Goal: Task Accomplishment & Management: Manage account settings

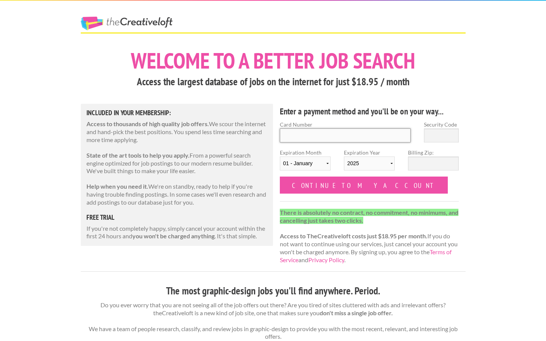
click at [348, 135] on input "Card Number" at bounding box center [345, 136] width 131 height 14
click at [270, 188] on div "Included in Your Membership: Access to thousands of high quality job offers. We…" at bounding box center [177, 175] width 193 height 142
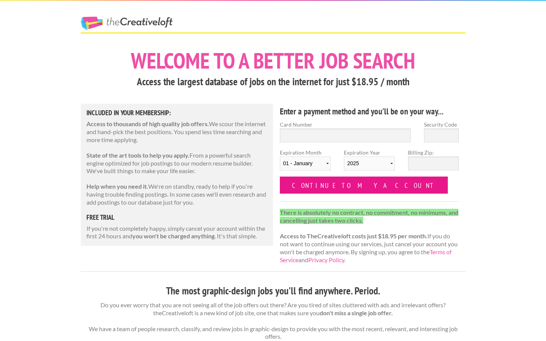
click at [313, 187] on input "Continue to my account" at bounding box center [364, 185] width 168 height 17
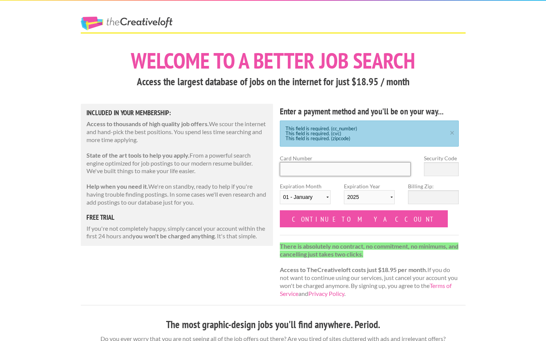
click at [303, 168] on input "Card Number" at bounding box center [345, 169] width 131 height 14
type input "5321534900068981"
select select "03"
select select "2028"
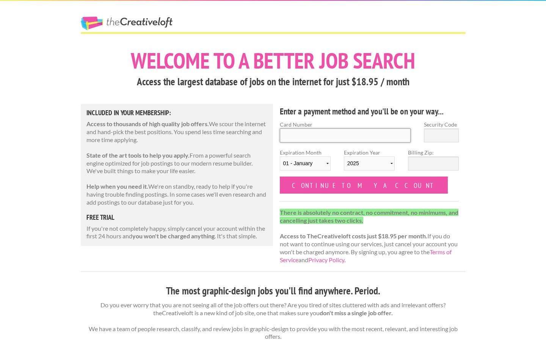
click at [347, 131] on input "Card Number" at bounding box center [345, 136] width 131 height 14
type input "5321534900068981"
select select "03"
select select "2028"
click at [438, 140] on input "Security Code" at bounding box center [441, 136] width 35 height 14
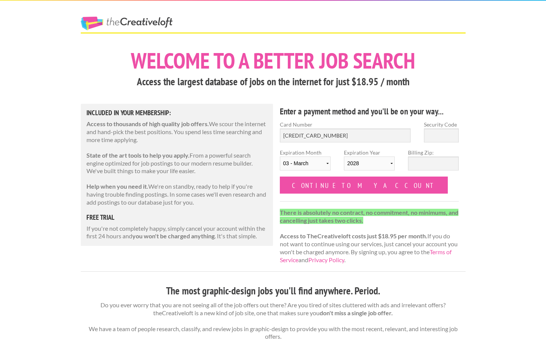
click at [349, 127] on label "Card Number" at bounding box center [345, 125] width 131 height 8
click at [349, 129] on input "5321534900068981" at bounding box center [345, 136] width 131 height 14
type input "5321534900077792"
type input "267"
click at [318, 159] on select "01 - January 02 - February 03 - March 04 - April 05 - May 06 - June 07 - July 0…" at bounding box center [305, 164] width 51 height 14
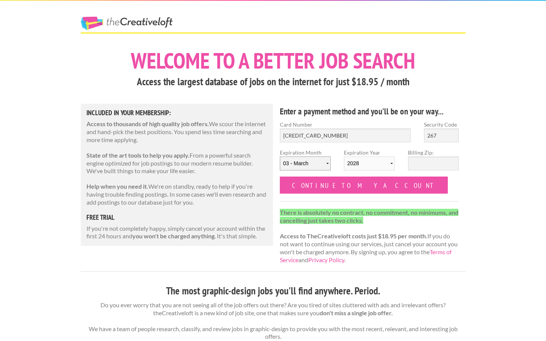
select select "09"
click at [280, 157] on select "01 - January 02 - February 03 - March 04 - April 05 - May 06 - June 07 - July 0…" at bounding box center [305, 164] width 51 height 14
click at [441, 131] on input "267" at bounding box center [441, 136] width 35 height 14
click at [422, 164] on input "Billing Zip:" at bounding box center [433, 164] width 51 height 14
type input "70037"
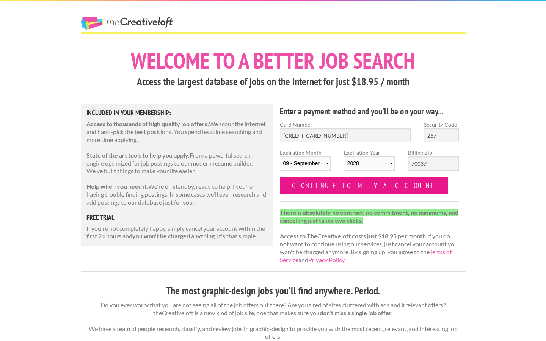
click at [343, 187] on input "Continue to my account" at bounding box center [364, 185] width 168 height 17
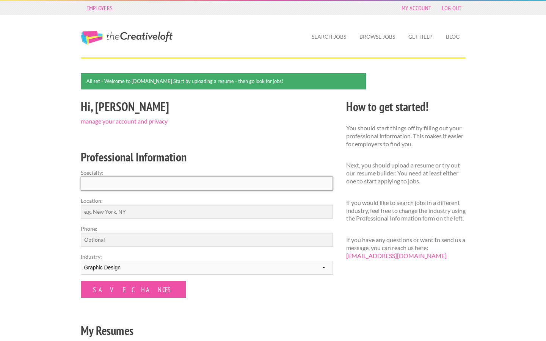
click at [145, 183] on input "Specialty:" at bounding box center [207, 184] width 252 height 14
type input "graphic design"
click at [146, 200] on label "Location:" at bounding box center [207, 201] width 252 height 8
click at [146, 205] on input "Location:" at bounding box center [207, 212] width 252 height 14
click at [146, 211] on input "Location:" at bounding box center [207, 212] width 252 height 14
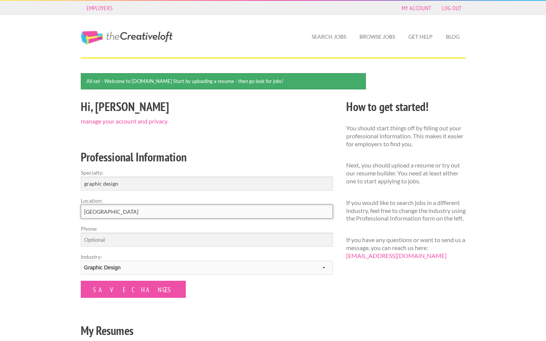
type input "new orleans"
click at [138, 243] on input "Phone:" at bounding box center [207, 240] width 252 height 14
type input "2258920421"
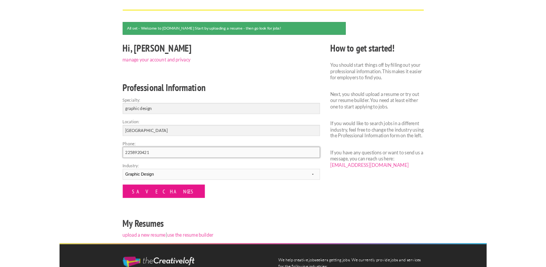
scroll to position [57, 0]
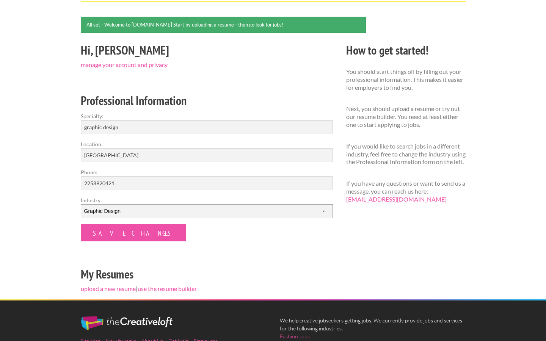
click at [143, 208] on select "--------- Fashion Interior Design Photography Event Planning Entertainment Musi…" at bounding box center [207, 211] width 252 height 14
click at [81, 204] on select "--------- Fashion Interior Design Photography Event Planning Entertainment Musi…" at bounding box center [207, 211] width 252 height 14
click at [107, 287] on link "upload a new resume" at bounding box center [108, 288] width 55 height 7
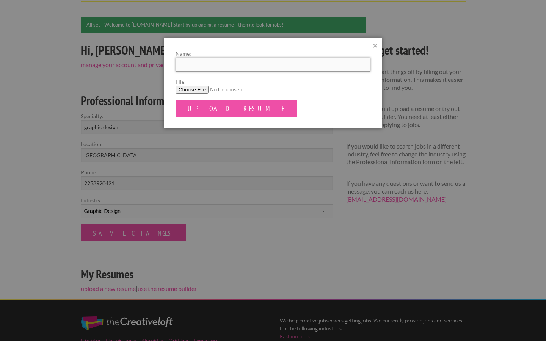
click at [199, 65] on input "Name:" at bounding box center [273, 65] width 195 height 14
type input "[PERSON_NAME] Resume 2025"
click at [195, 90] on input "File:" at bounding box center [273, 90] width 195 height 8
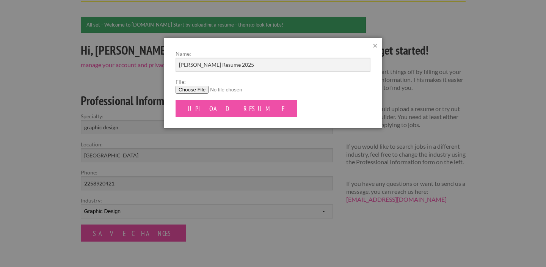
click at [197, 88] on input "File:" at bounding box center [273, 90] width 195 height 8
type input "C:\fakepath\Lindsey Long.pdf"
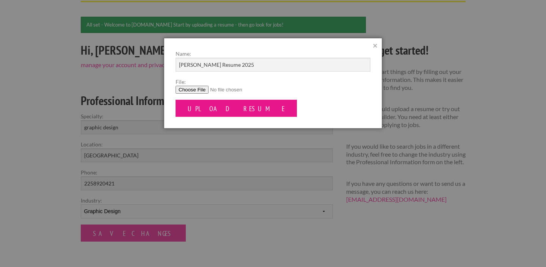
click at [221, 109] on input "Upload Resume" at bounding box center [236, 108] width 121 height 17
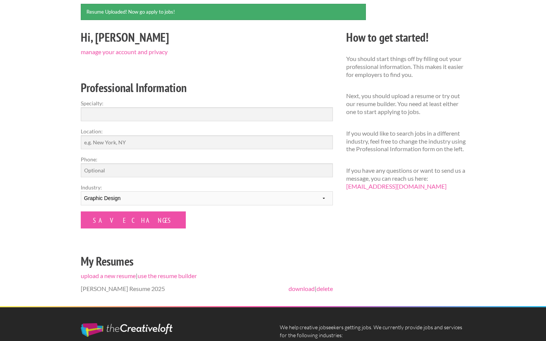
scroll to position [174, 0]
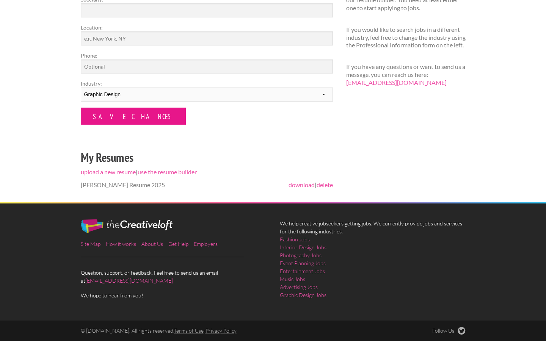
click at [121, 112] on input "Save Changes" at bounding box center [133, 116] width 105 height 17
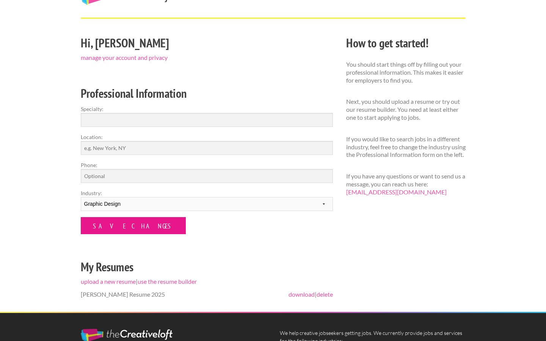
scroll to position [40, 0]
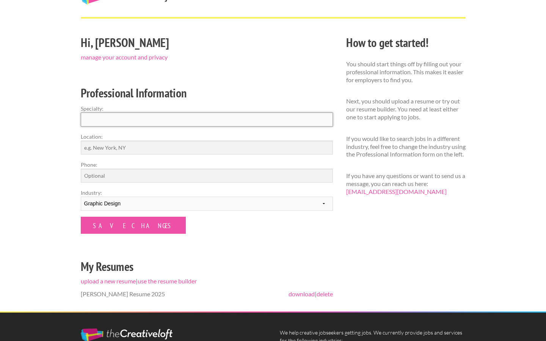
click at [122, 119] on input "Specialty:" at bounding box center [207, 120] width 252 height 14
click at [120, 151] on input "Location:" at bounding box center [207, 148] width 252 height 14
type input "[GEOGRAPHIC_DATA]"
click at [126, 179] on input "Phone:" at bounding box center [207, 176] width 252 height 14
type input "2258920421"
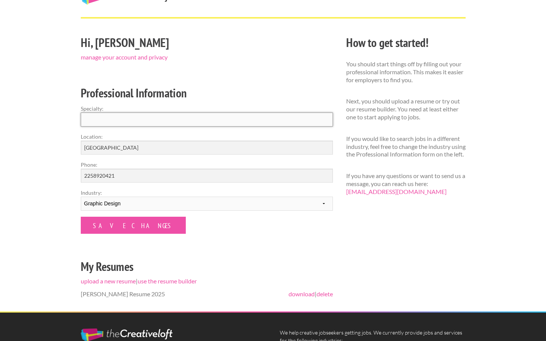
click at [118, 115] on input "Specialty:" at bounding box center [207, 120] width 252 height 14
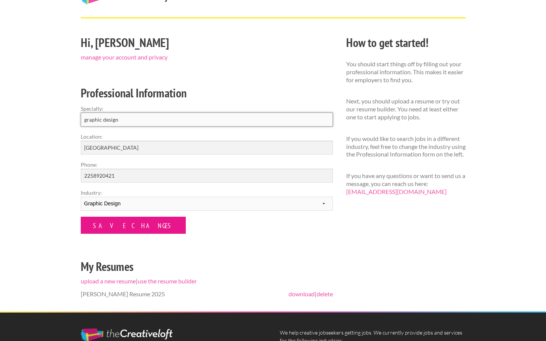
type input "graphic design"
click at [123, 230] on input "Save Changes" at bounding box center [133, 225] width 105 height 17
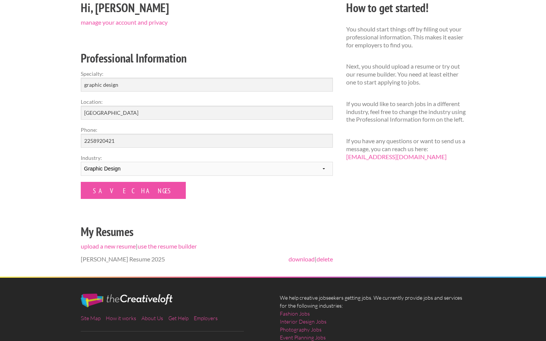
scroll to position [76, 0]
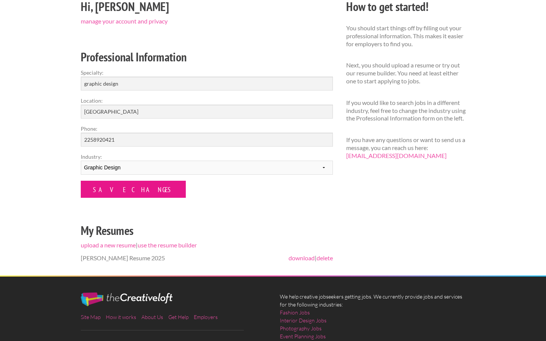
click at [122, 194] on input "Save Changes" at bounding box center [133, 189] width 105 height 17
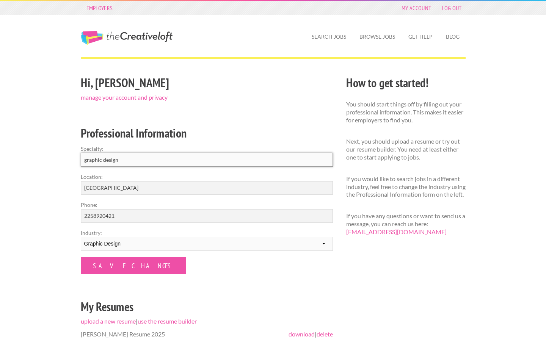
click at [143, 164] on input "graphic design" at bounding box center [207, 160] width 252 height 14
click at [120, 197] on form "Specialty: graphic design Location: [GEOGRAPHIC_DATA] Phone: [PHONE_NUMBER] Ind…" at bounding box center [207, 209] width 252 height 129
click at [120, 192] on input "[GEOGRAPHIC_DATA]" at bounding box center [207, 188] width 252 height 14
click at [122, 217] on input "2258920421" at bounding box center [207, 216] width 252 height 14
click at [120, 260] on input "Save Changes" at bounding box center [133, 265] width 105 height 17
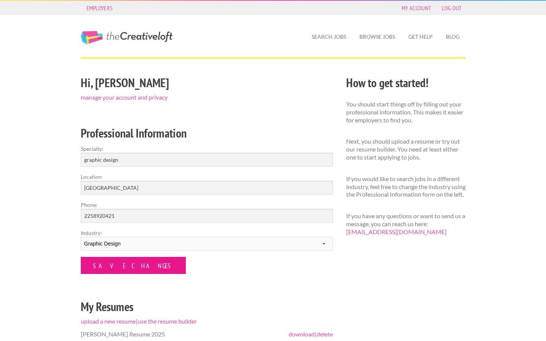
click at [120, 264] on input "Save Changes" at bounding box center [133, 265] width 105 height 17
click at [138, 97] on link "manage your account and privacy" at bounding box center [124, 97] width 87 height 7
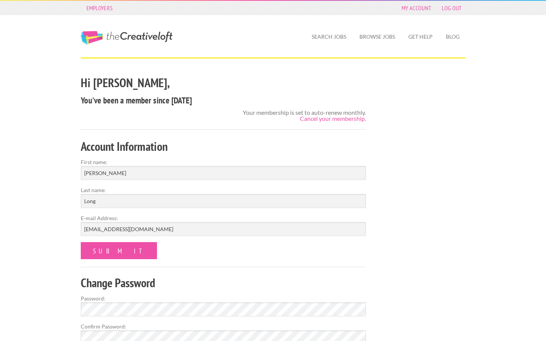
scroll to position [118, 0]
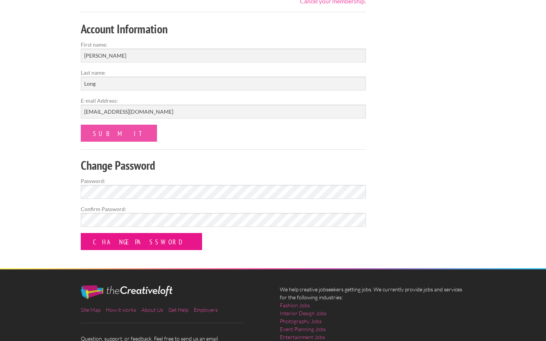
click at [104, 248] on input "Change Password" at bounding box center [141, 241] width 121 height 17
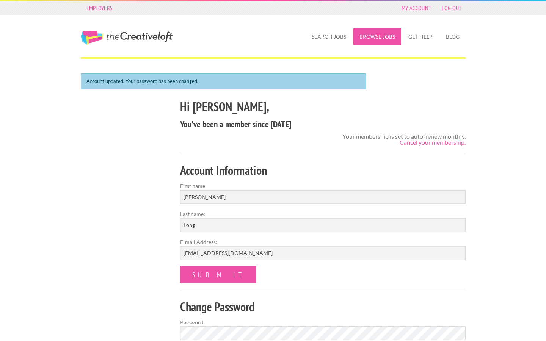
click at [376, 38] on link "Browse Jobs" at bounding box center [377, 36] width 48 height 17
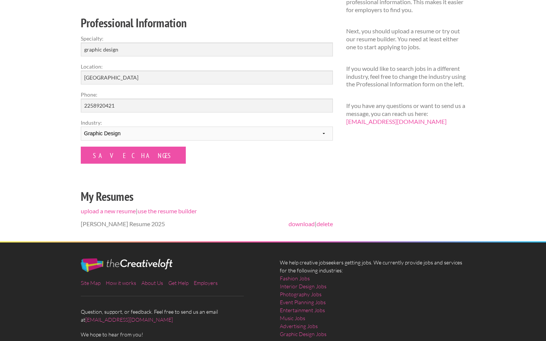
scroll to position [124, 0]
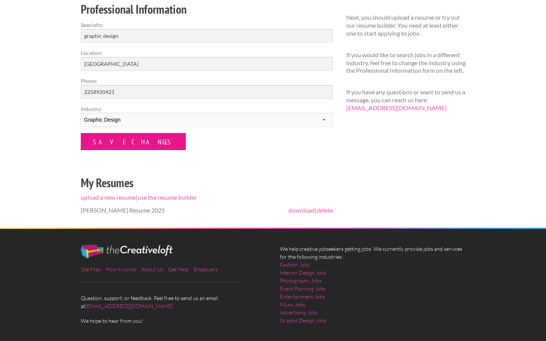
click at [132, 139] on input "Save Changes" at bounding box center [133, 141] width 105 height 17
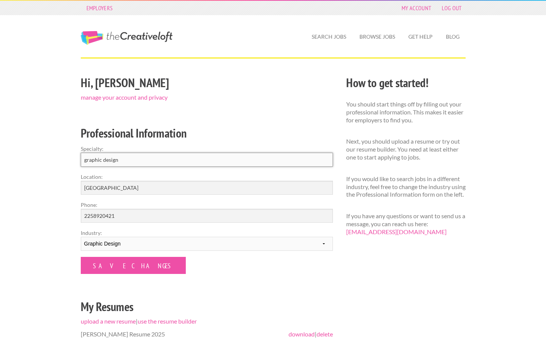
click at [184, 165] on input "graphic design" at bounding box center [207, 160] width 252 height 14
type input "M"
type input "Typography, Desin, Luxury, Minimal"
click at [123, 185] on input "new orleans" at bounding box center [207, 188] width 252 height 14
type input "[GEOGRAPHIC_DATA], [GEOGRAPHIC_DATA]"
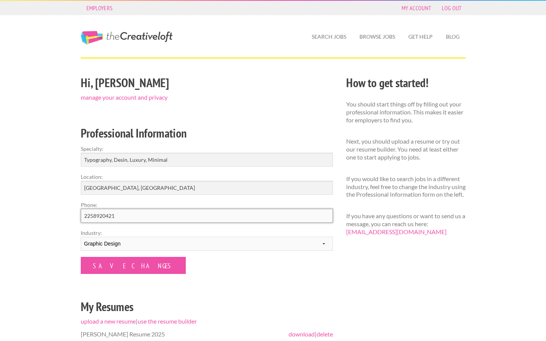
click at [121, 210] on input "2258920421" at bounding box center [207, 216] width 252 height 14
type input "[PHONE_NUMBER]"
click at [109, 240] on select "--------- Fashion Interior Design Photography Event Planning Entertainment Musi…" at bounding box center [207, 244] width 252 height 14
click at [81, 237] on select "--------- Fashion Interior Design Photography Event Planning Entertainment Musi…" at bounding box center [207, 244] width 252 height 14
click at [112, 245] on select "--------- Fashion Interior Design Photography Event Planning Entertainment Musi…" at bounding box center [207, 244] width 252 height 14
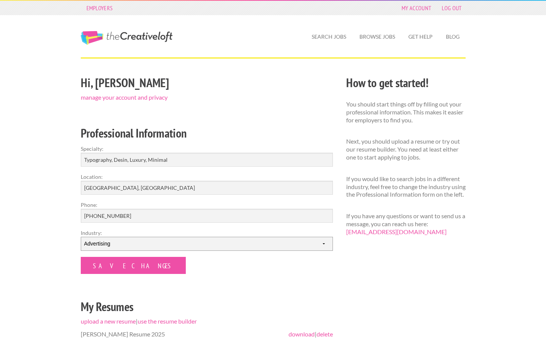
select select "8"
click at [81, 237] on select "--------- Fashion Interior Design Photography Event Planning Entertainment Musi…" at bounding box center [207, 244] width 252 height 14
click at [111, 269] on input "Save Changes" at bounding box center [133, 265] width 105 height 17
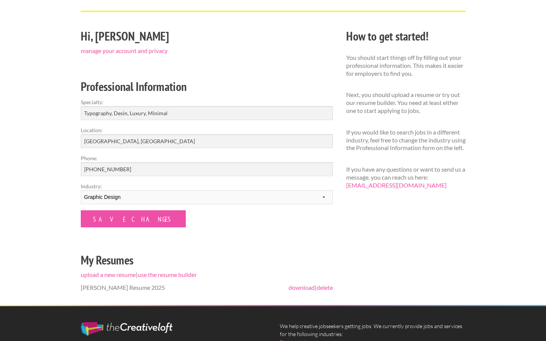
scroll to position [49, 0]
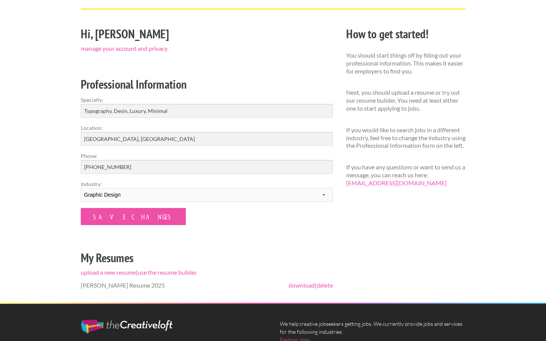
click at [105, 285] on span "[PERSON_NAME] Resume 2025" at bounding box center [123, 285] width 84 height 7
click at [302, 287] on link "download" at bounding box center [302, 285] width 26 height 7
